Goal: Information Seeking & Learning: Learn about a topic

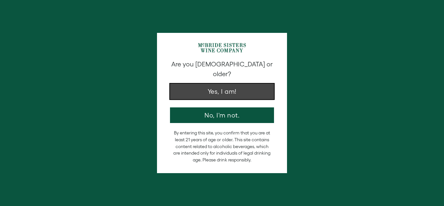
click at [194, 88] on button "Yes, I am!" at bounding box center [222, 92] width 104 height 16
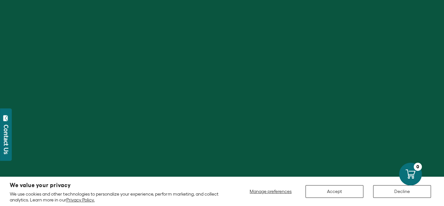
scroll to position [84, 0]
click at [384, 189] on button "Decline" at bounding box center [402, 191] width 58 height 13
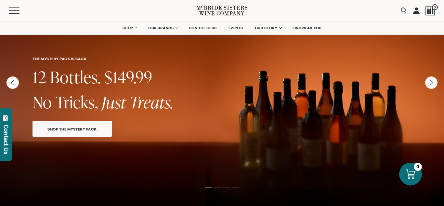
scroll to position [0, 0]
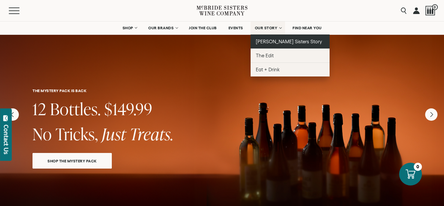
click at [270, 39] on span "[PERSON_NAME] Sisters Story" at bounding box center [289, 42] width 67 height 6
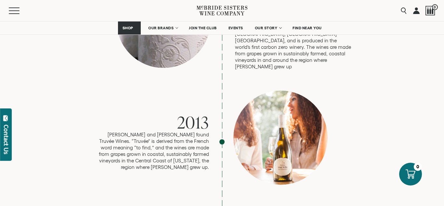
scroll to position [952, 0]
